Goal: Task Accomplishment & Management: Complete application form

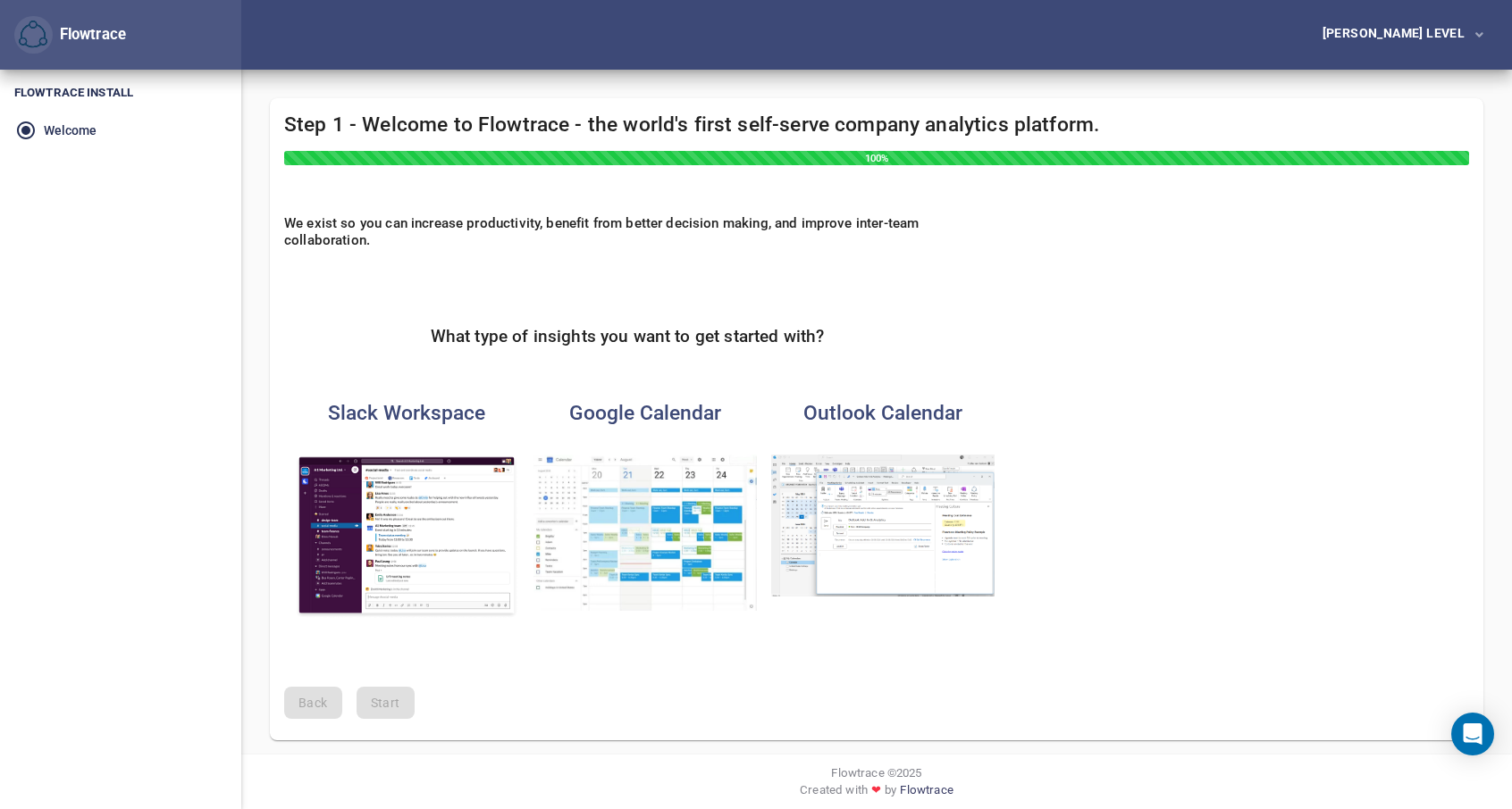
click at [895, 484] on img "button" at bounding box center [883, 526] width 224 height 143
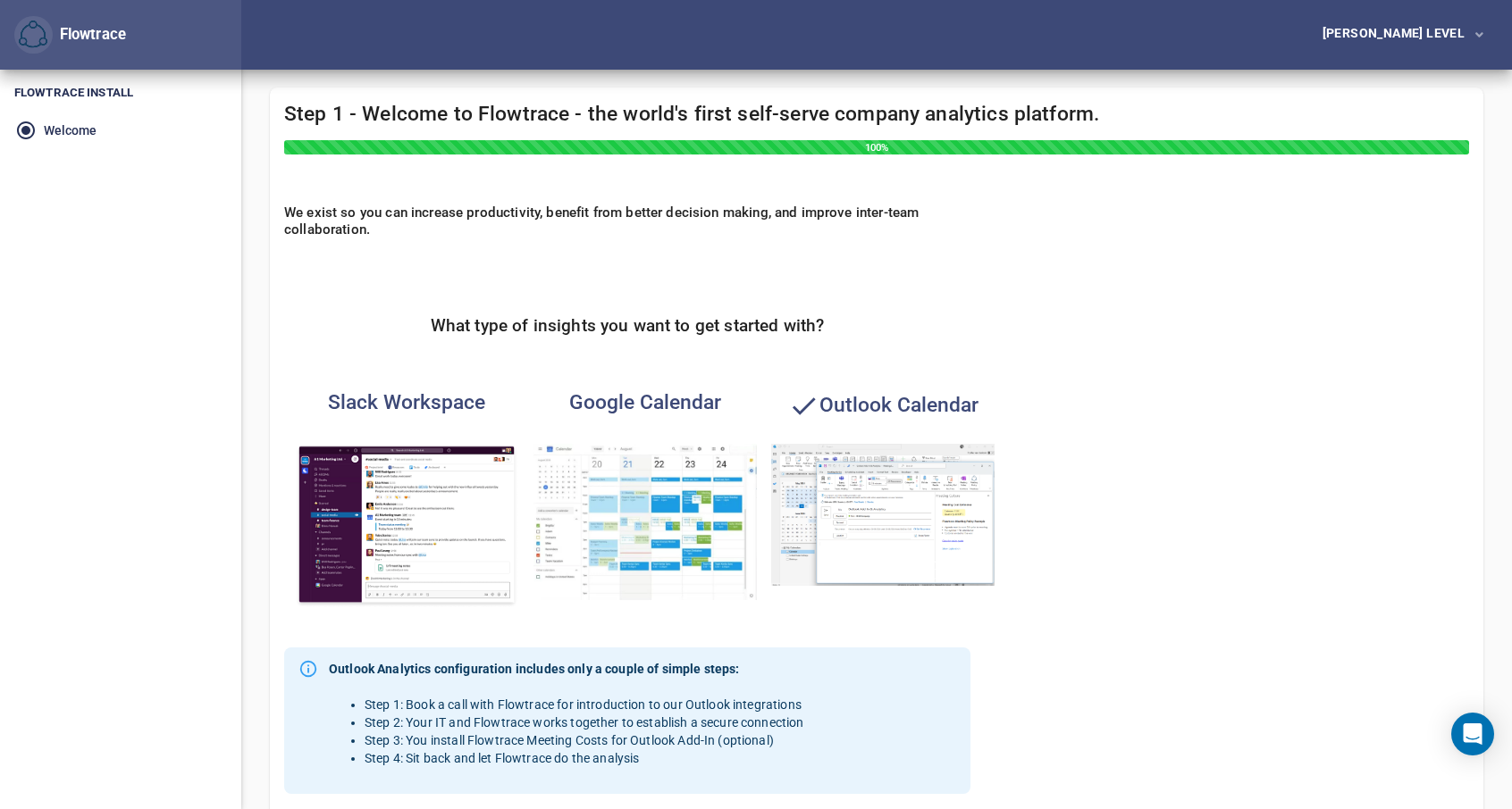
scroll to position [257, 0]
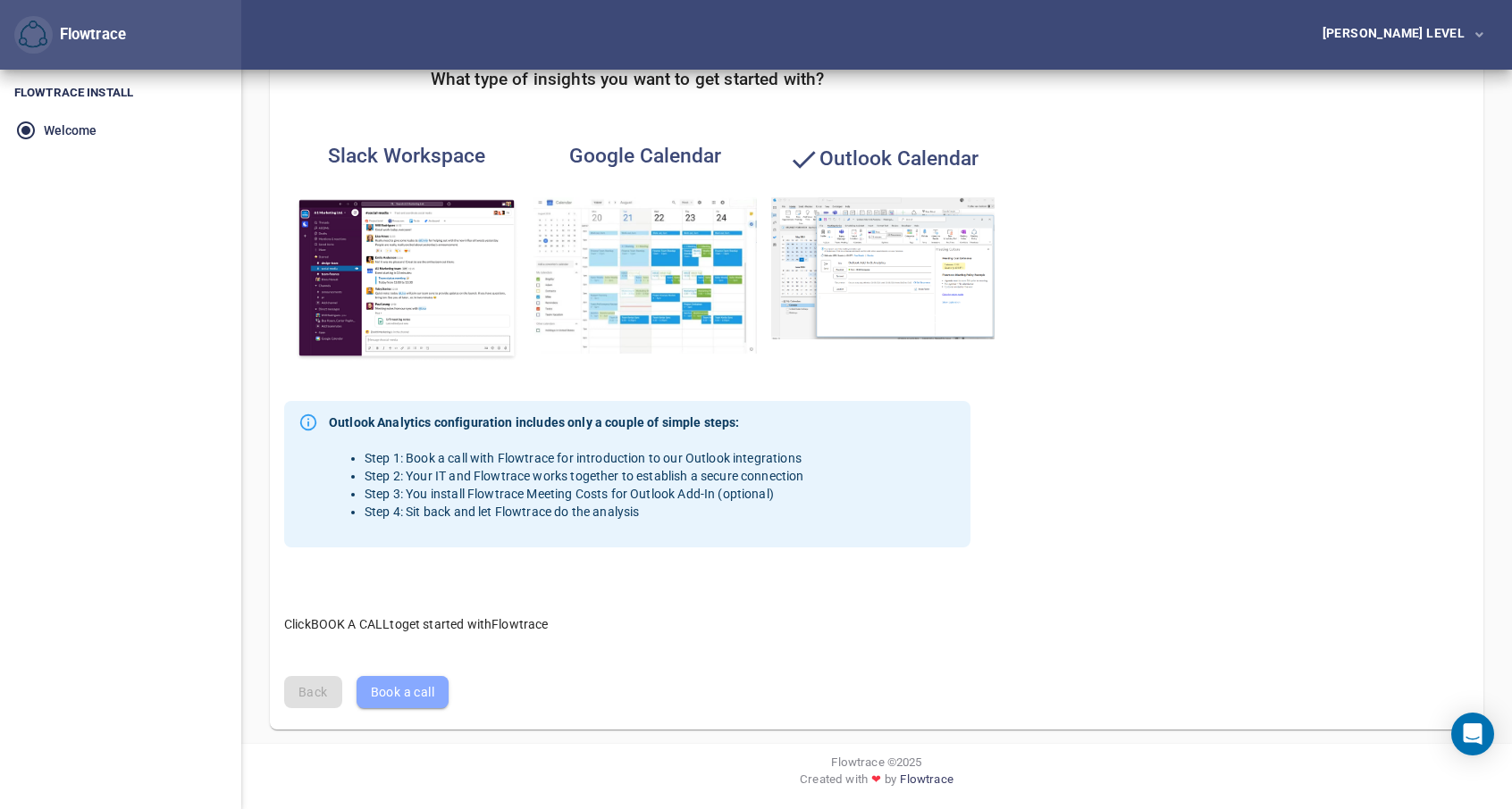
click at [425, 694] on span "Book a call" at bounding box center [403, 692] width 64 height 22
